Goal: Task Accomplishment & Management: Use online tool/utility

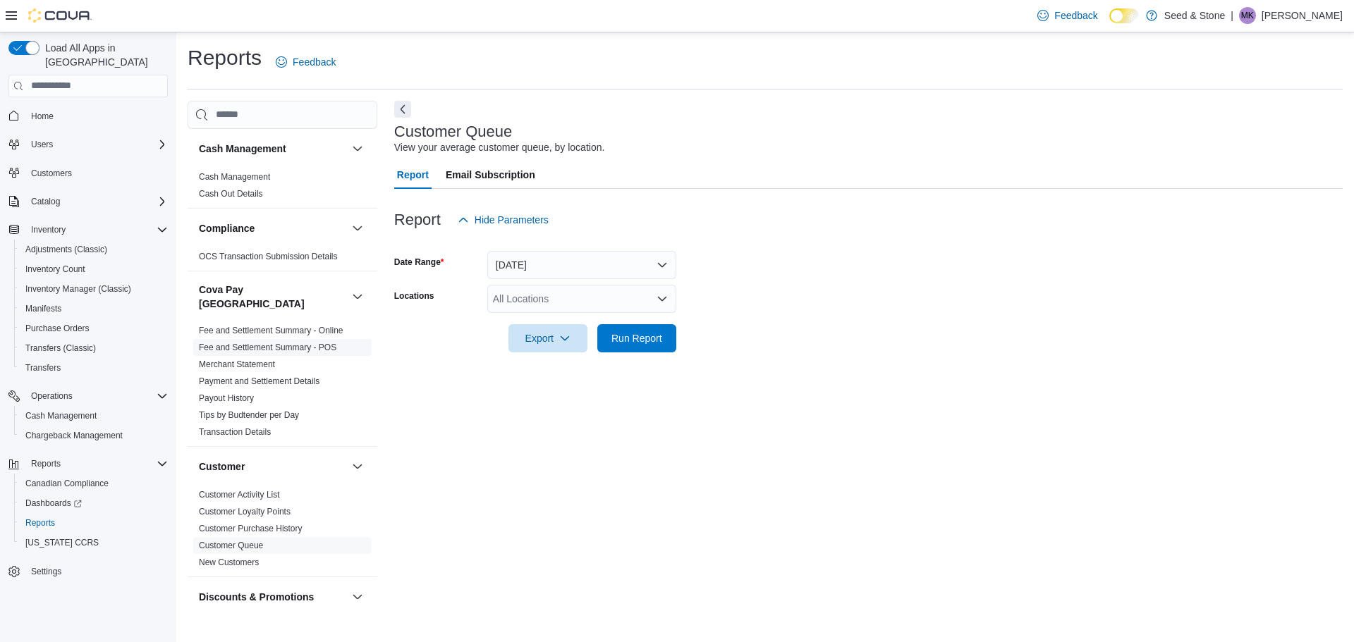
click at [295, 339] on span "Fee and Settlement Summary - POS" at bounding box center [282, 347] width 178 height 17
click at [295, 343] on link "Fee and Settlement Summary - POS" at bounding box center [267, 348] width 137 height 10
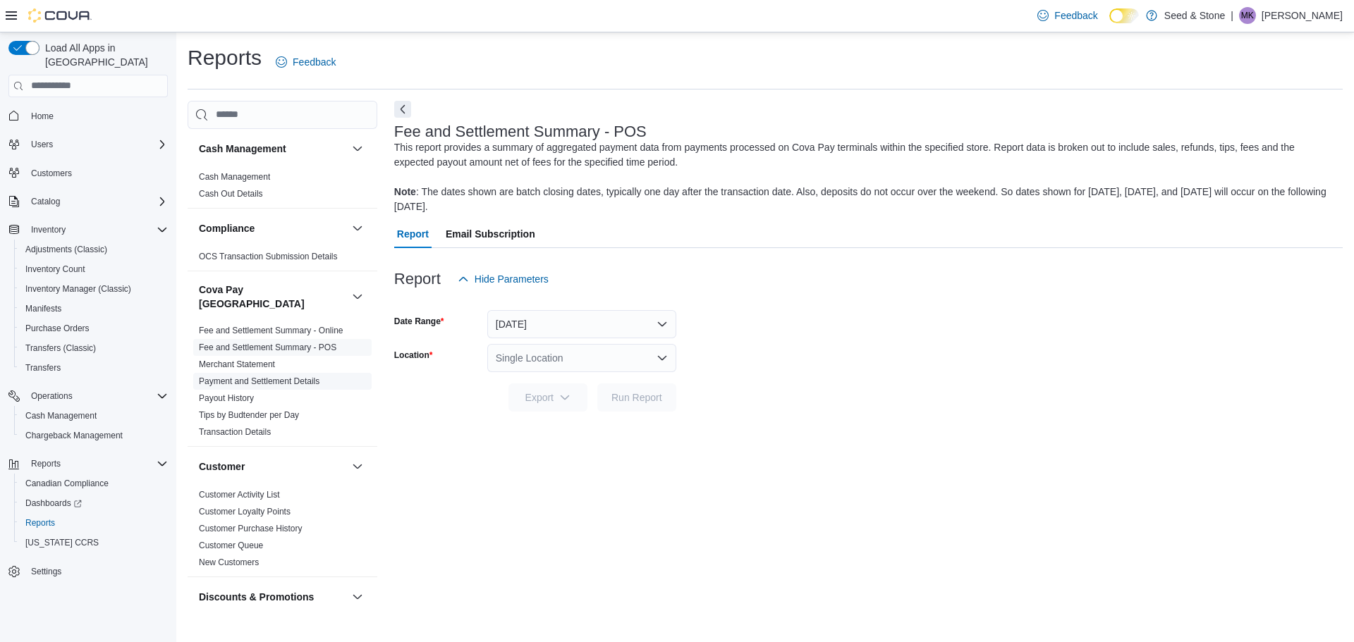
click at [319, 376] on link "Payment and Settlement Details" at bounding box center [259, 381] width 121 height 10
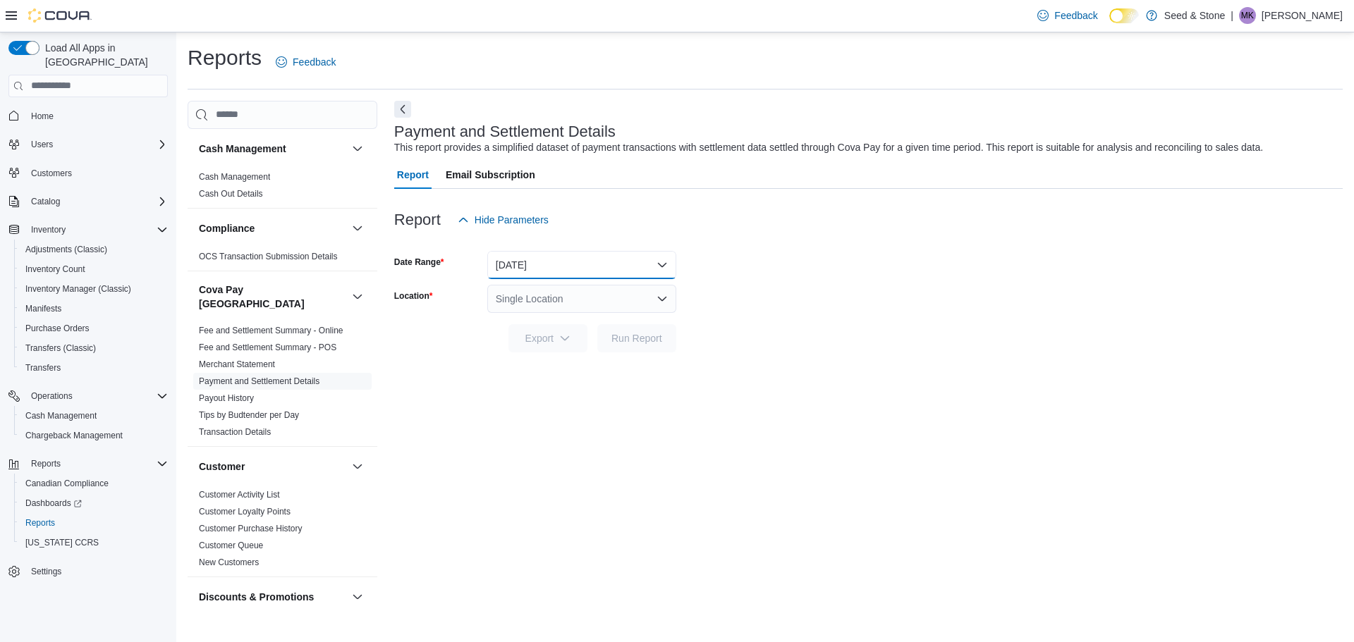
click at [526, 267] on button "[DATE]" at bounding box center [581, 265] width 189 height 28
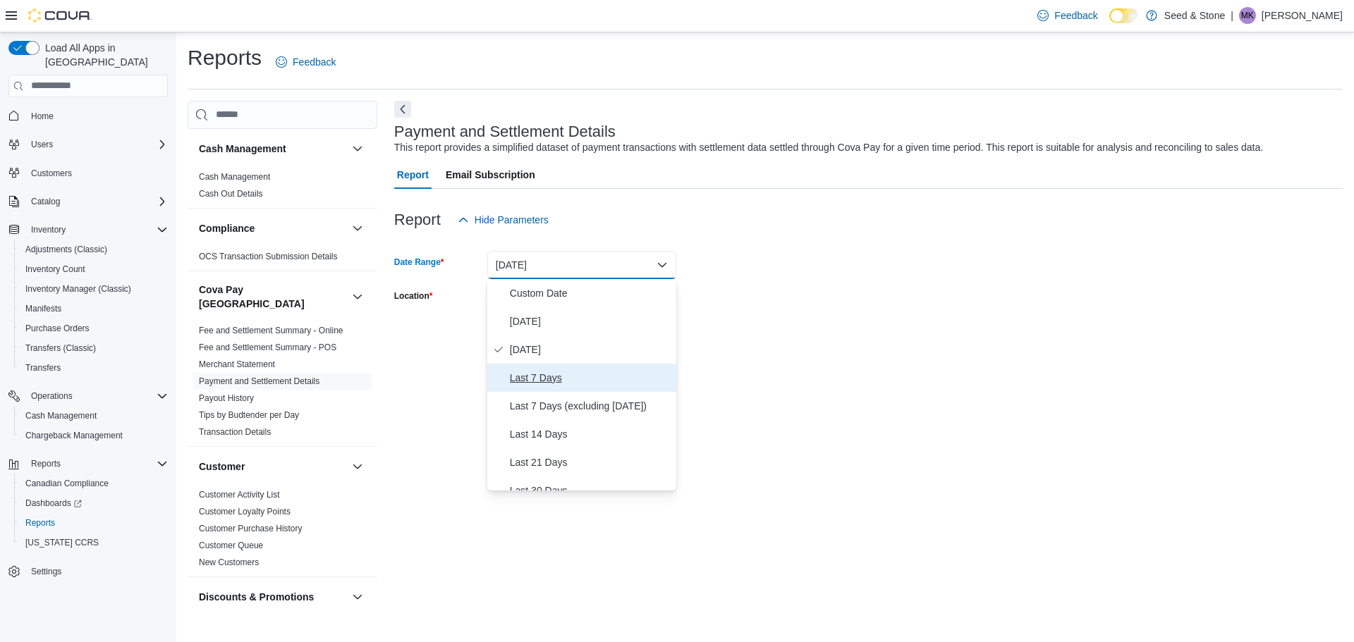
click at [533, 381] on span "Last 7 Days" at bounding box center [590, 377] width 161 height 17
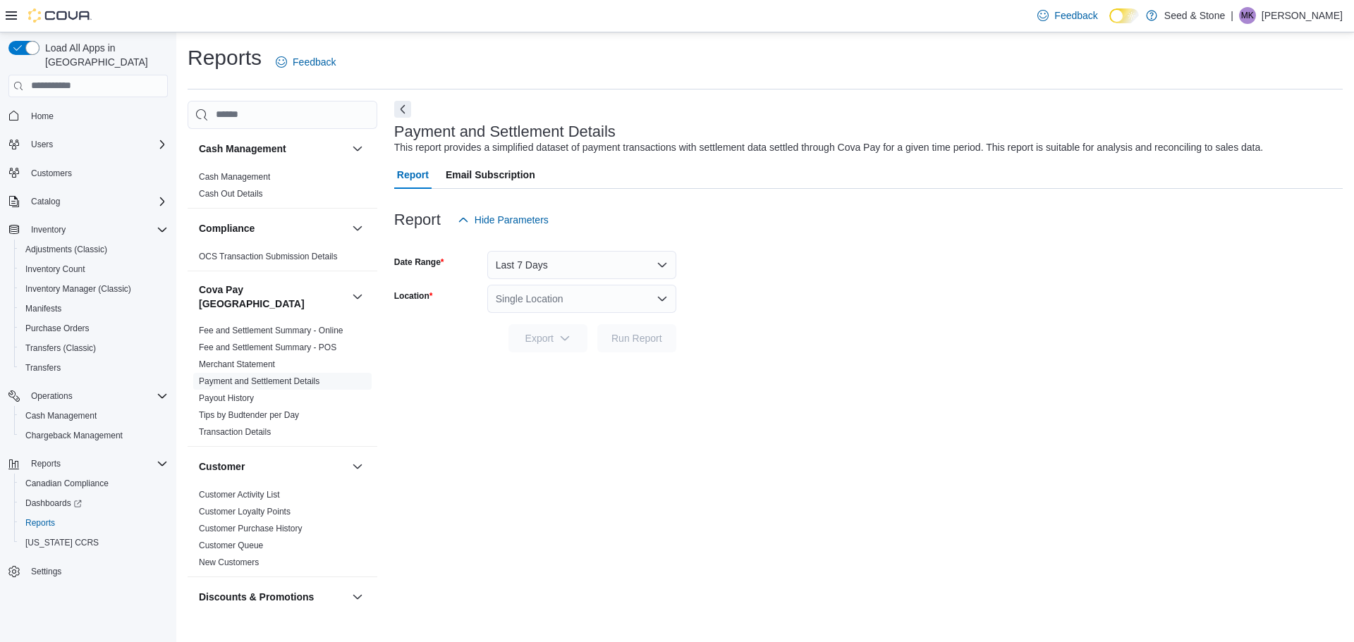
drag, startPoint x: 750, startPoint y: 373, endPoint x: 583, endPoint y: 293, distance: 185.1
click at [711, 343] on div "Payment and Settlement Details This report provides a simplified dataset of pay…" at bounding box center [868, 356] width 948 height 510
click at [572, 292] on div "Single Location" at bounding box center [581, 299] width 189 height 28
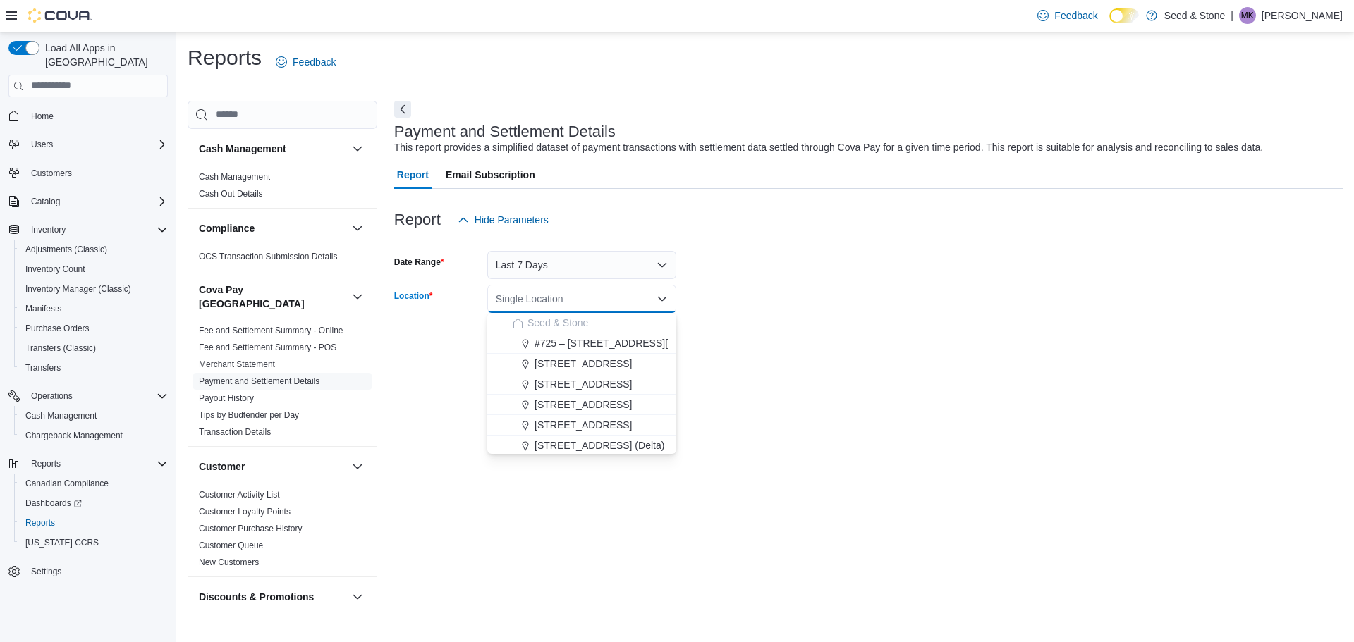
scroll to position [63, 0]
drag, startPoint x: 584, startPoint y: 418, endPoint x: 636, endPoint y: 414, distance: 52.3
click at [585, 419] on span "[STREET_ADDRESS][PERSON_NAME])" at bounding box center [625, 423] width 182 height 14
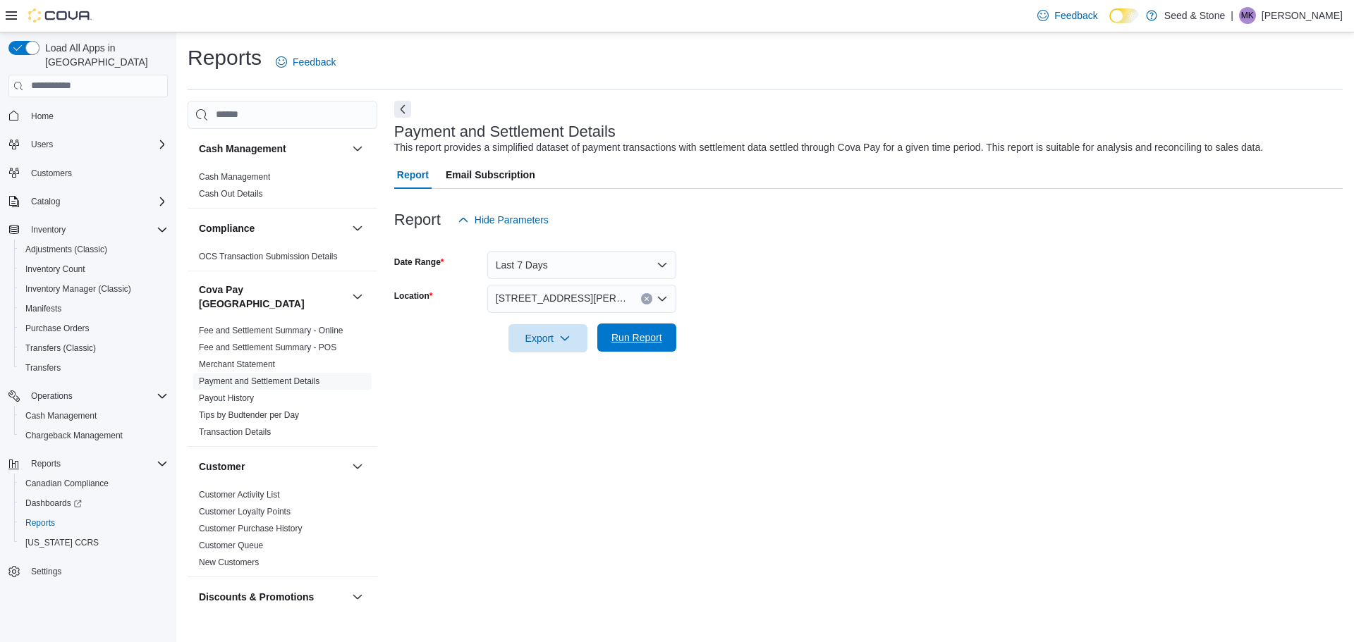
click at [651, 341] on span "Run Report" at bounding box center [636, 338] width 51 height 14
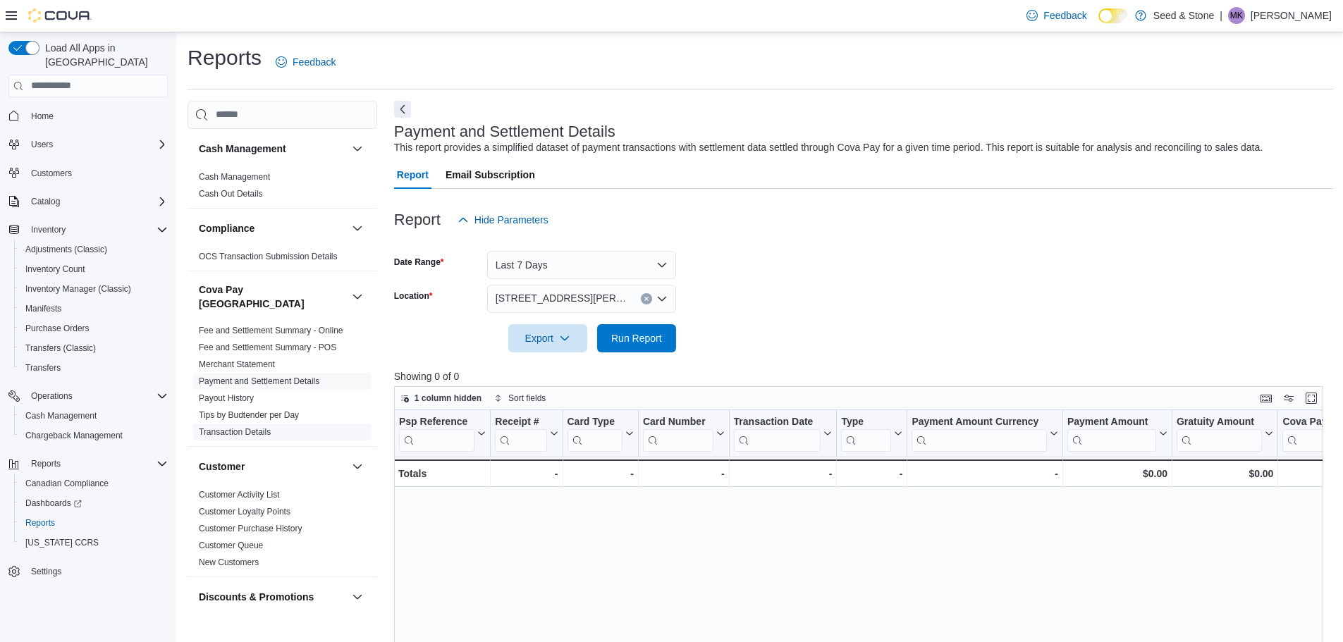
click at [257, 427] on link "Transaction Details" at bounding box center [235, 432] width 72 height 10
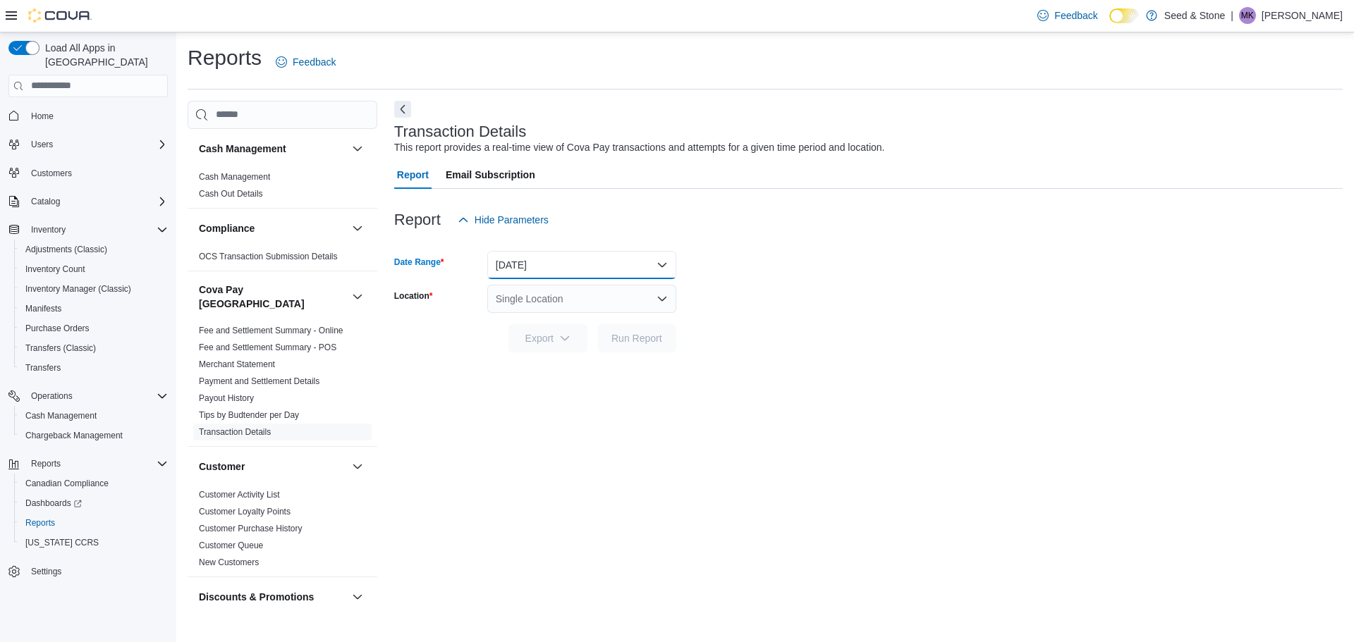
click at [552, 258] on button "[DATE]" at bounding box center [581, 265] width 189 height 28
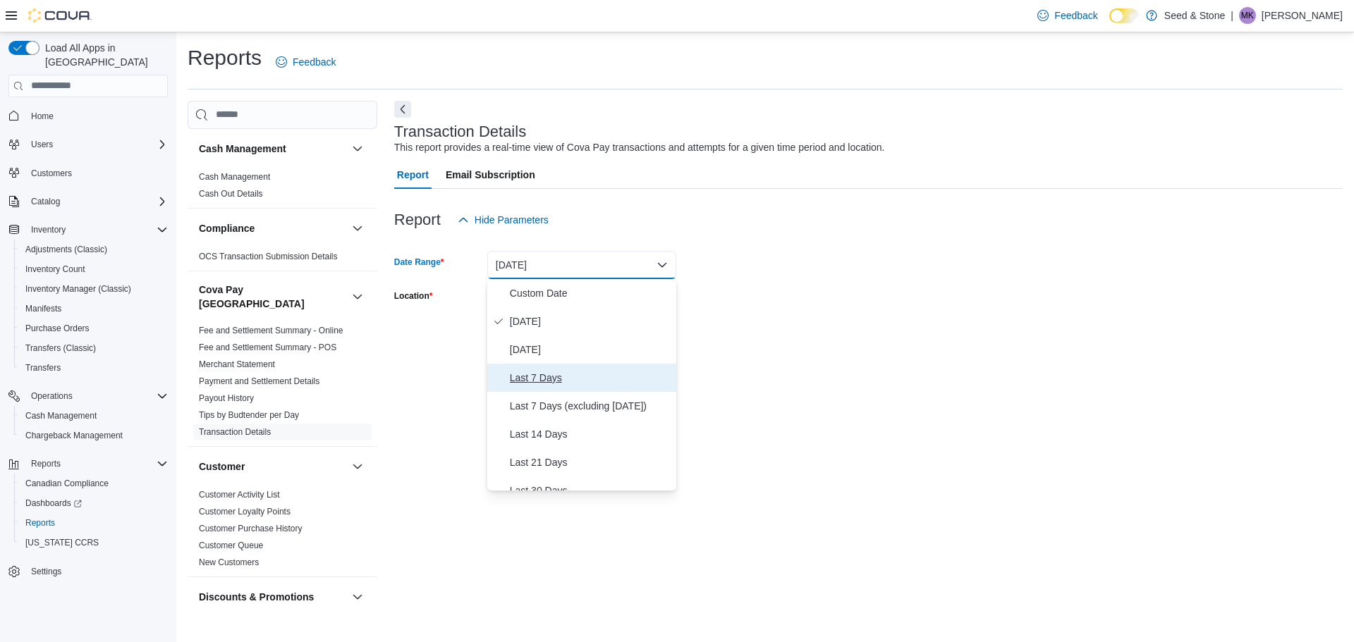
click at [532, 376] on span "Last 7 Days" at bounding box center [590, 377] width 161 height 17
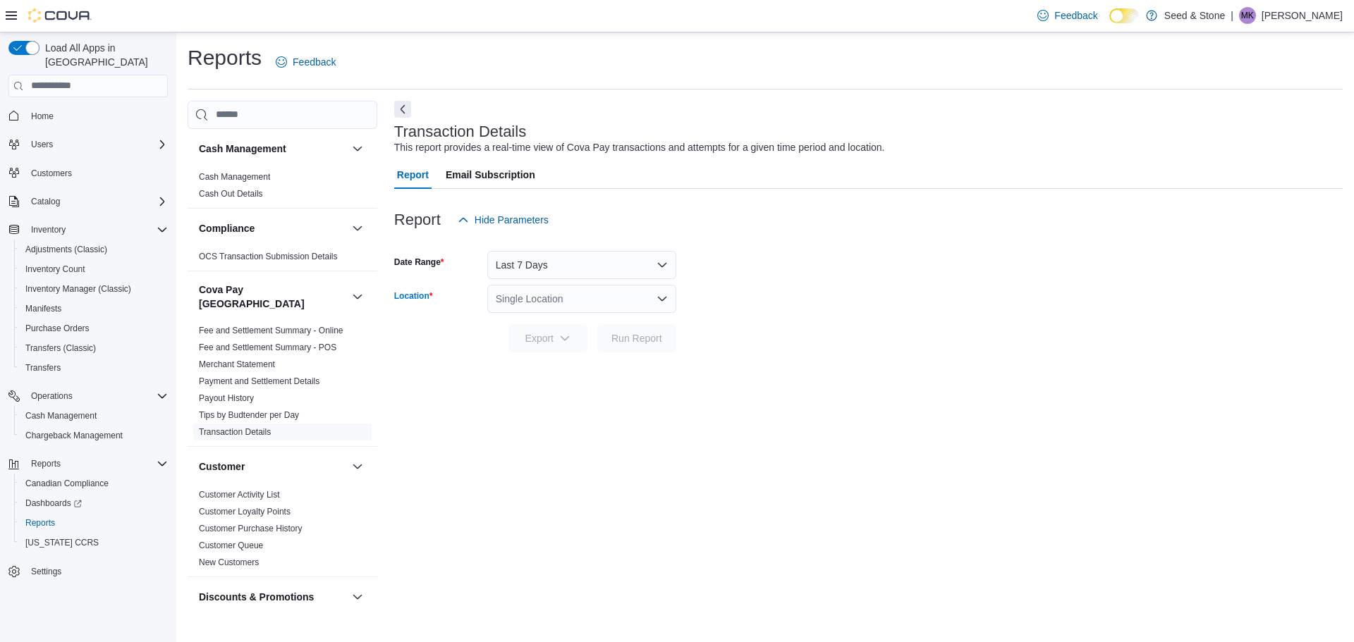
click at [557, 311] on div "Single Location" at bounding box center [581, 299] width 189 height 28
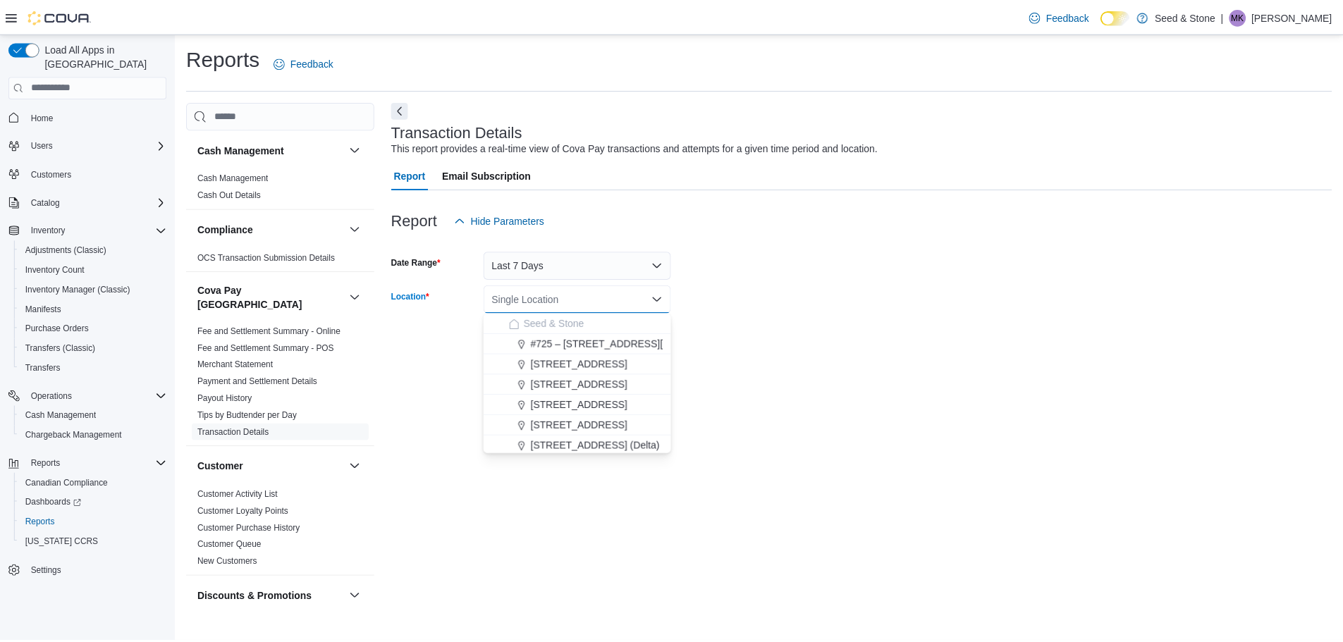
scroll to position [63, 0]
click at [579, 419] on span "[STREET_ADDRESS][PERSON_NAME])" at bounding box center [625, 423] width 182 height 14
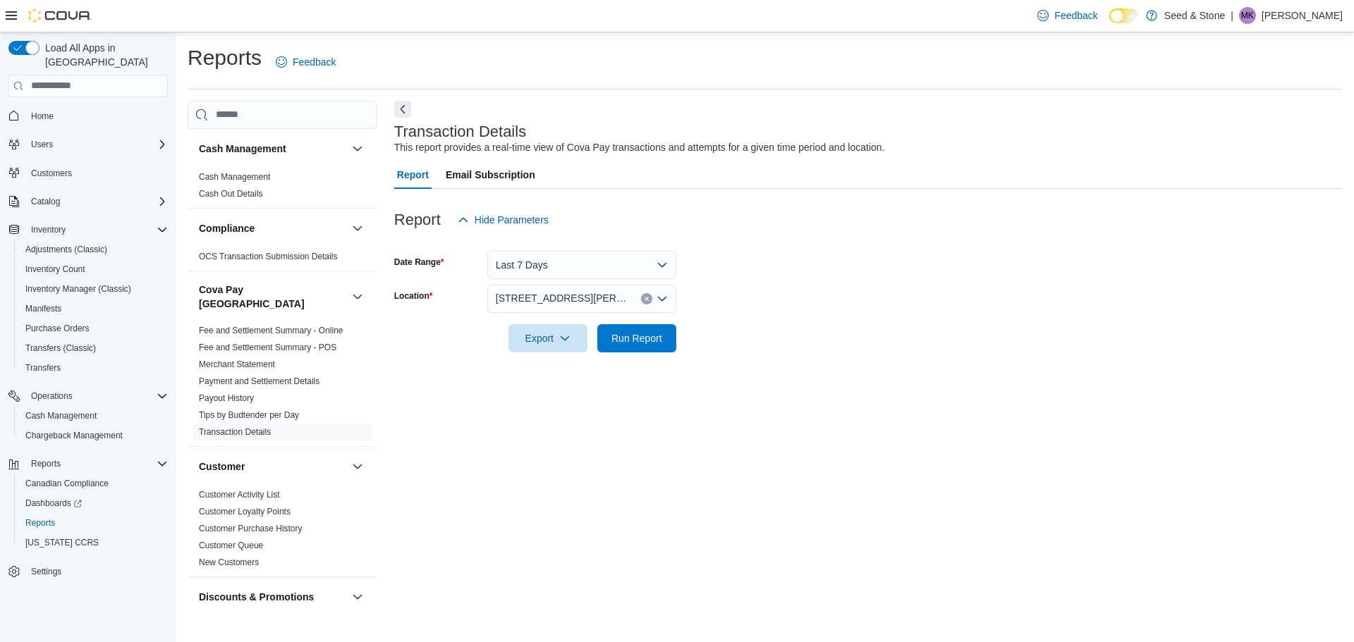
drag, startPoint x: 700, startPoint y: 391, endPoint x: 678, endPoint y: 356, distance: 40.9
click at [700, 388] on div "Transaction Details This report provides a real-time view of Cova Pay transacti…" at bounding box center [868, 356] width 948 height 510
drag, startPoint x: 663, startPoint y: 345, endPoint x: 668, endPoint y: 353, distance: 8.8
click at [663, 346] on span "Run Report" at bounding box center [637, 338] width 62 height 28
